Goal: Transaction & Acquisition: Purchase product/service

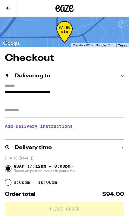
click at [5, 10] on button at bounding box center [8, 8] width 17 height 17
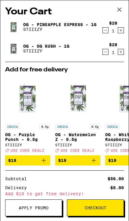
click at [123, 30] on button "Increment" at bounding box center [120, 30] width 6 height 6
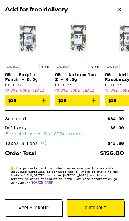
click at [25, 206] on span "Apply Promo" at bounding box center [34, 208] width 30 height 4
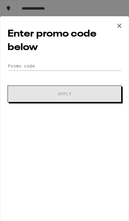
click at [16, 60] on div "Enter promo code below Promo Code Apply" at bounding box center [64, 121] width 129 height 210
click at [20, 67] on input "Promo Code" at bounding box center [64, 66] width 113 height 9
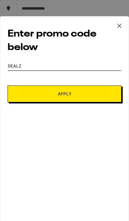
type input "Dealz"
click at [21, 98] on button "Apply" at bounding box center [64, 94] width 113 height 17
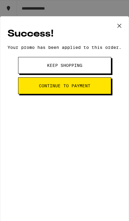
click at [35, 94] on button "Continue to payment" at bounding box center [64, 85] width 93 height 17
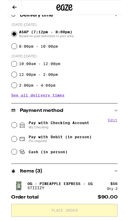
click at [11, 142] on input "Pay with Checking Account My Checking" at bounding box center [8, 141] width 6 height 6
radio input "true"
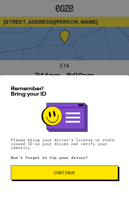
click at [108, 175] on span "Continue" at bounding box center [64, 173] width 97 height 4
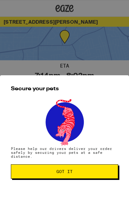
click at [111, 173] on span "Got it" at bounding box center [64, 172] width 97 height 4
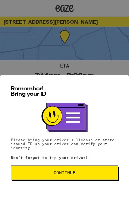
click at [111, 173] on button "Continue" at bounding box center [64, 173] width 107 height 14
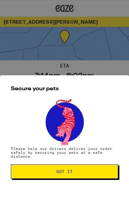
click at [110, 172] on span "Got it" at bounding box center [64, 172] width 97 height 4
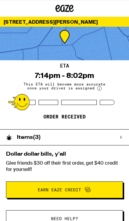
click at [119, 132] on div "Items ( 3 )" at bounding box center [61, 138] width 122 height 16
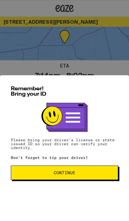
click at [116, 178] on button "Continue" at bounding box center [64, 173] width 107 height 14
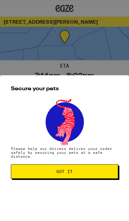
click at [109, 178] on button "Got it" at bounding box center [64, 172] width 107 height 14
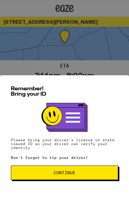
click at [88, 175] on span "Continue" at bounding box center [64, 173] width 97 height 4
click at [105, 174] on button "Continue" at bounding box center [64, 173] width 107 height 14
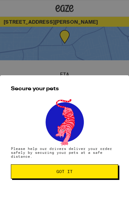
click at [106, 174] on span "Got it" at bounding box center [64, 172] width 97 height 4
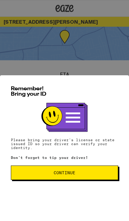
click at [100, 175] on span "Continue" at bounding box center [64, 173] width 97 height 4
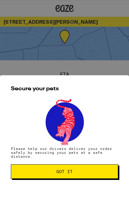
click at [100, 171] on button "Got it" at bounding box center [64, 172] width 107 height 14
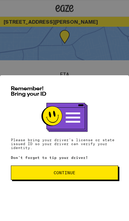
click at [105, 175] on span "Continue" at bounding box center [64, 173] width 97 height 4
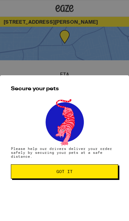
click at [104, 173] on span "Got it" at bounding box center [64, 172] width 97 height 4
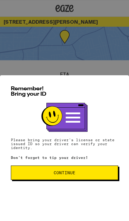
click at [107, 175] on span "Continue" at bounding box center [64, 173] width 97 height 4
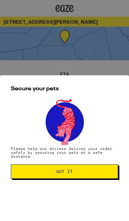
click at [107, 174] on span "Got it" at bounding box center [64, 172] width 97 height 4
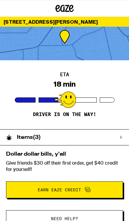
click at [101, 70] on div "ETA 18 min Driver is on the way!" at bounding box center [64, 94] width 129 height 69
click at [99, 48] on div at bounding box center [64, 44] width 129 height 34
